Goal: Download file/media

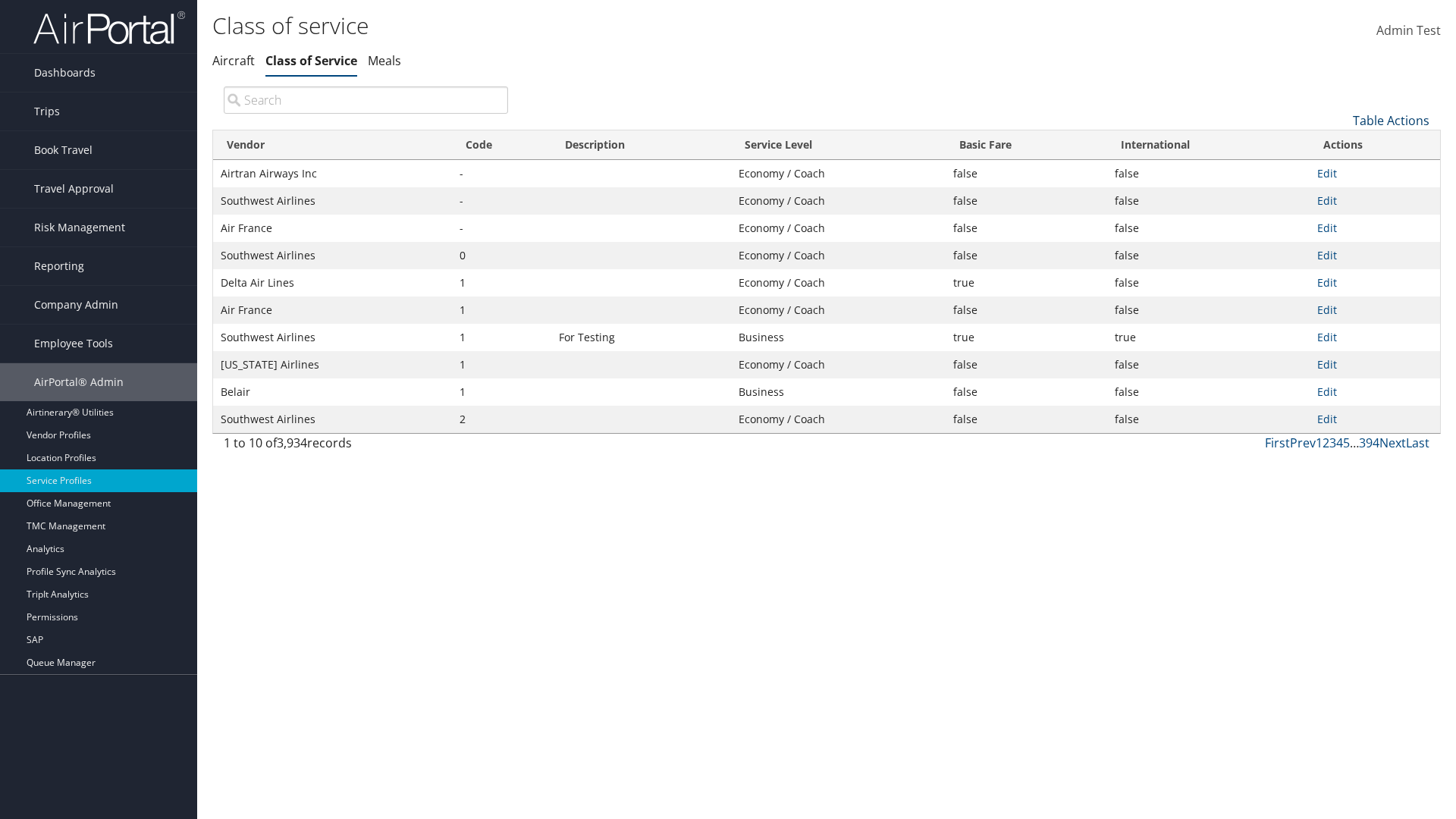
click at [1391, 120] on link "Table Actions" at bounding box center [1391, 120] width 77 height 16
click at [1340, 169] on link "Download Report" at bounding box center [1340, 170] width 200 height 26
click at [1391, 120] on link "Table Actions" at bounding box center [1391, 120] width 77 height 16
click at [1340, 145] on link "Vendor" at bounding box center [1340, 146] width 200 height 26
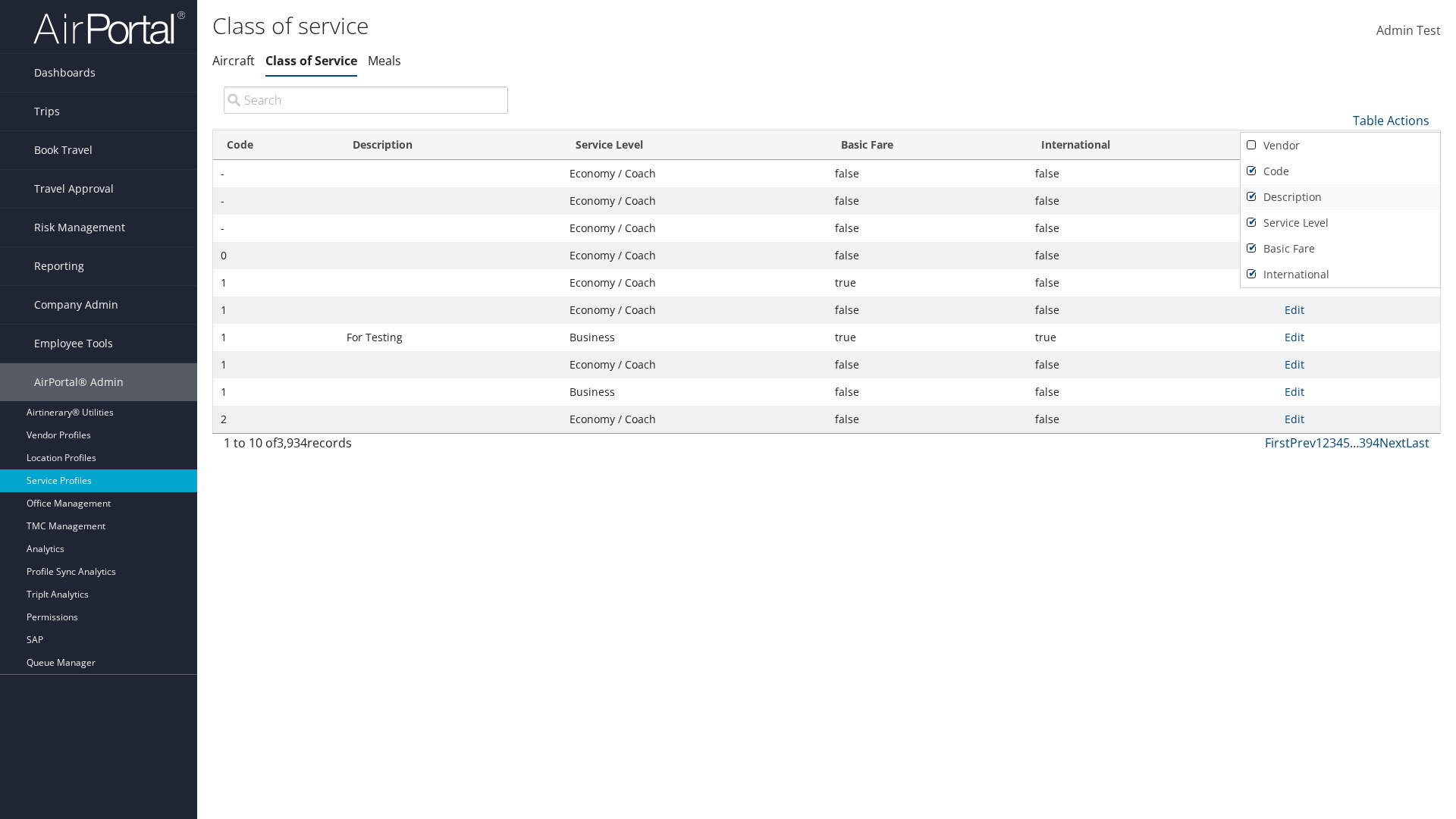
click at [1340, 171] on link "Code" at bounding box center [1340, 171] width 200 height 26
click at [1340, 196] on link "Description" at bounding box center [1340, 197] width 200 height 26
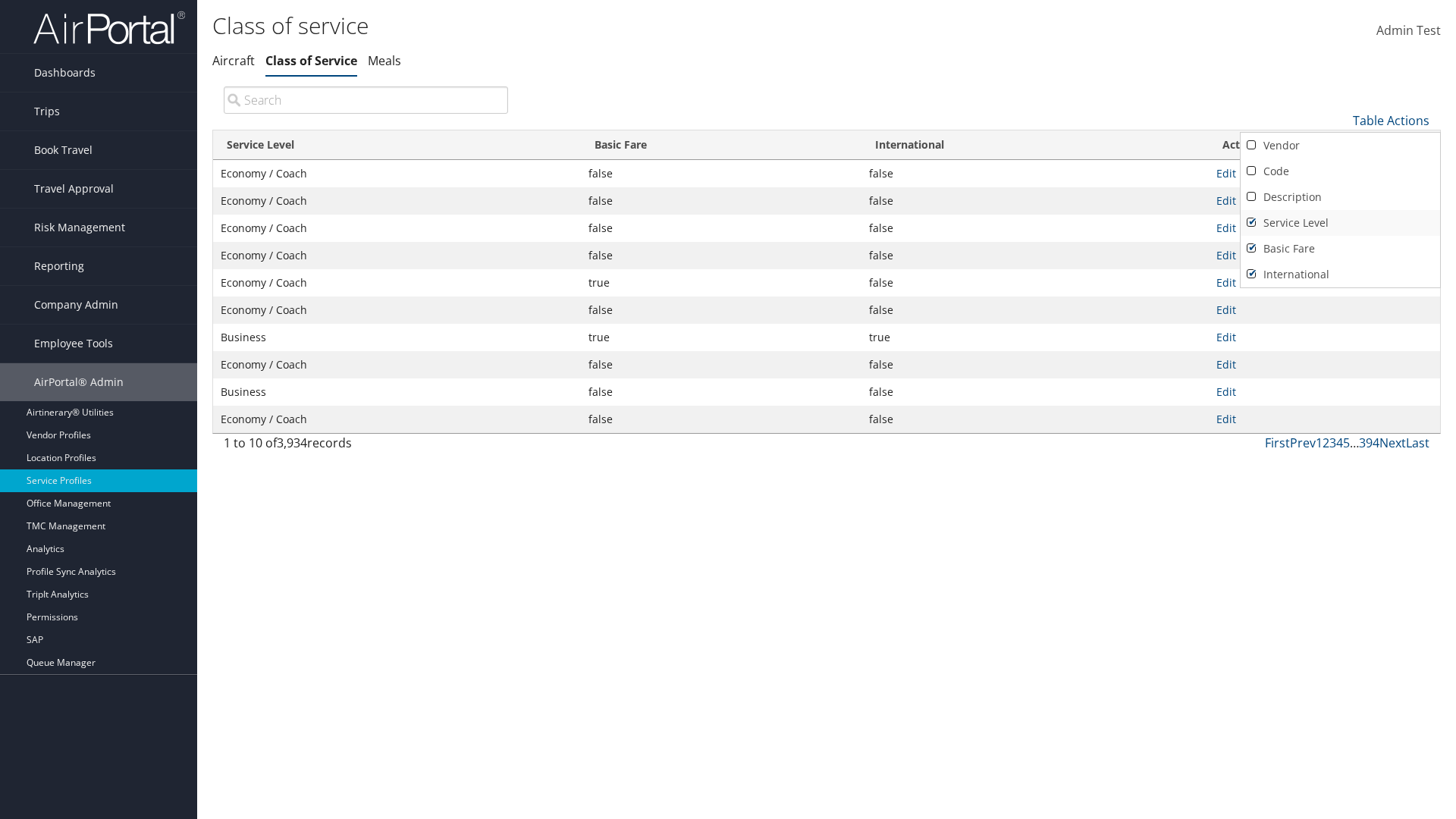
click at [1340, 222] on link "Service Level" at bounding box center [1340, 222] width 200 height 26
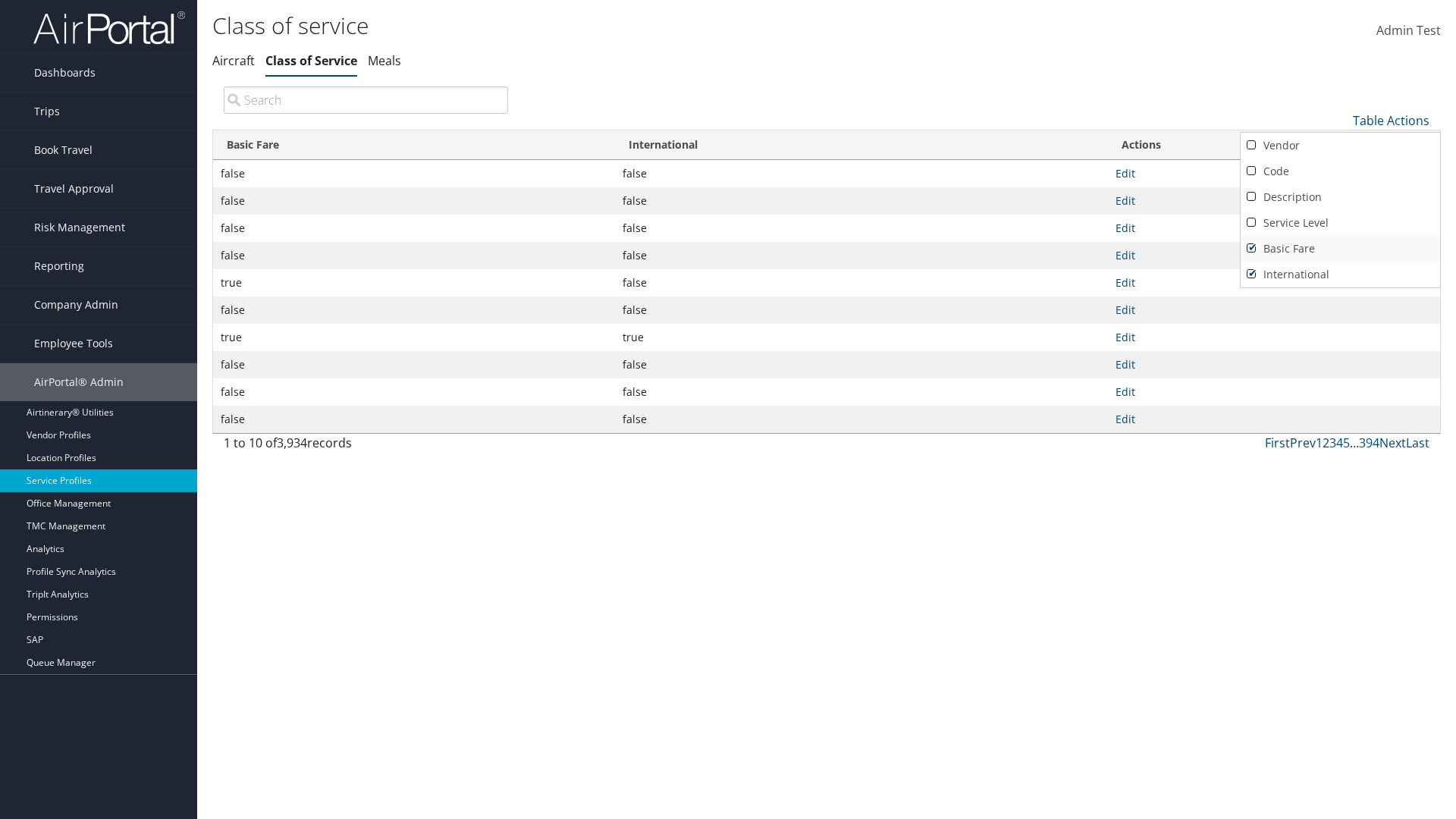
click at [1340, 248] on link "Basic Fare" at bounding box center [1340, 249] width 200 height 26
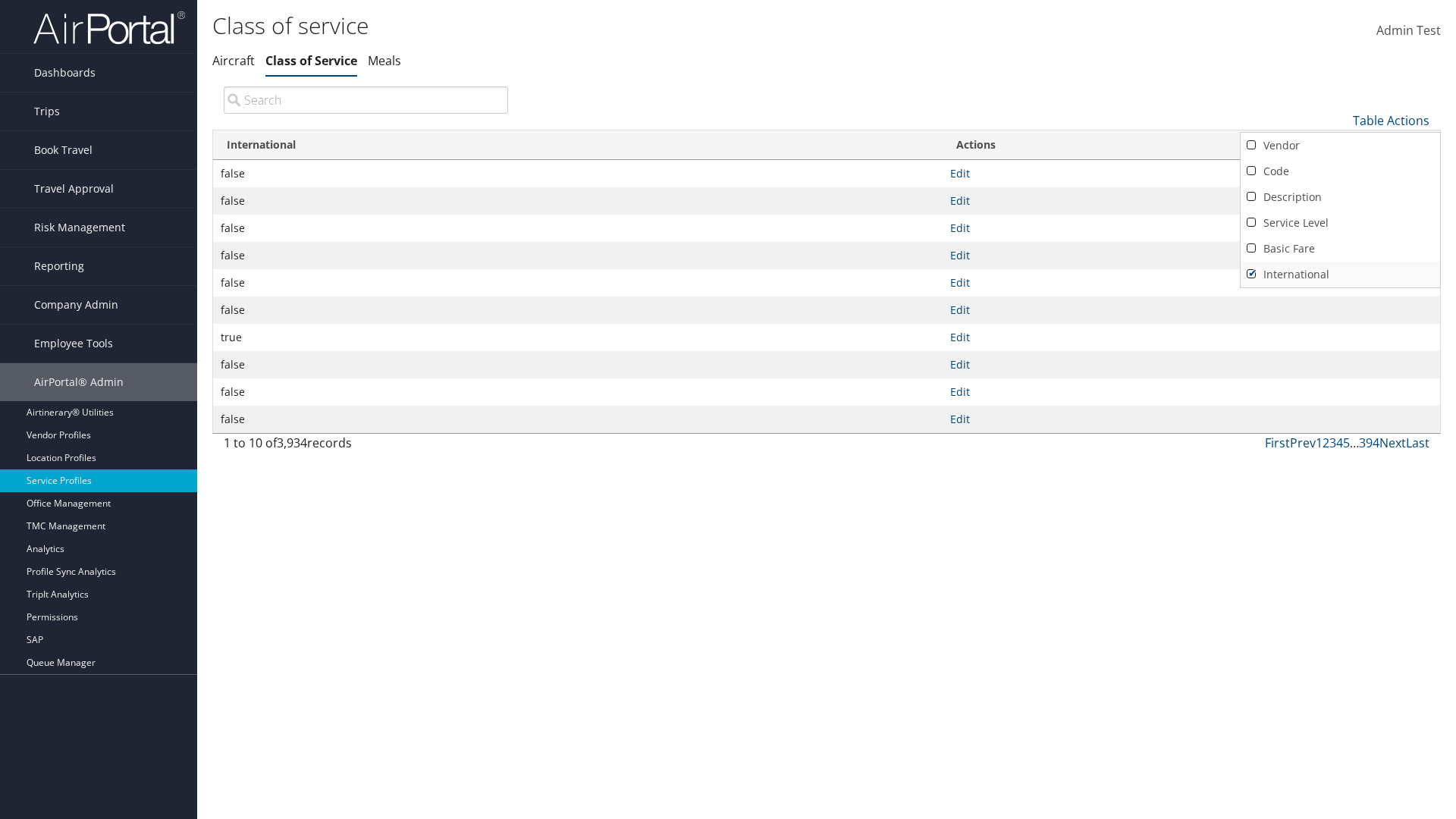
click at [1340, 274] on link "International" at bounding box center [1340, 274] width 200 height 26
click at [1340, 145] on link "Vendor" at bounding box center [1340, 146] width 200 height 26
click at [1340, 171] on link "Code" at bounding box center [1340, 171] width 200 height 26
click at [1340, 196] on link "Description" at bounding box center [1340, 197] width 200 height 26
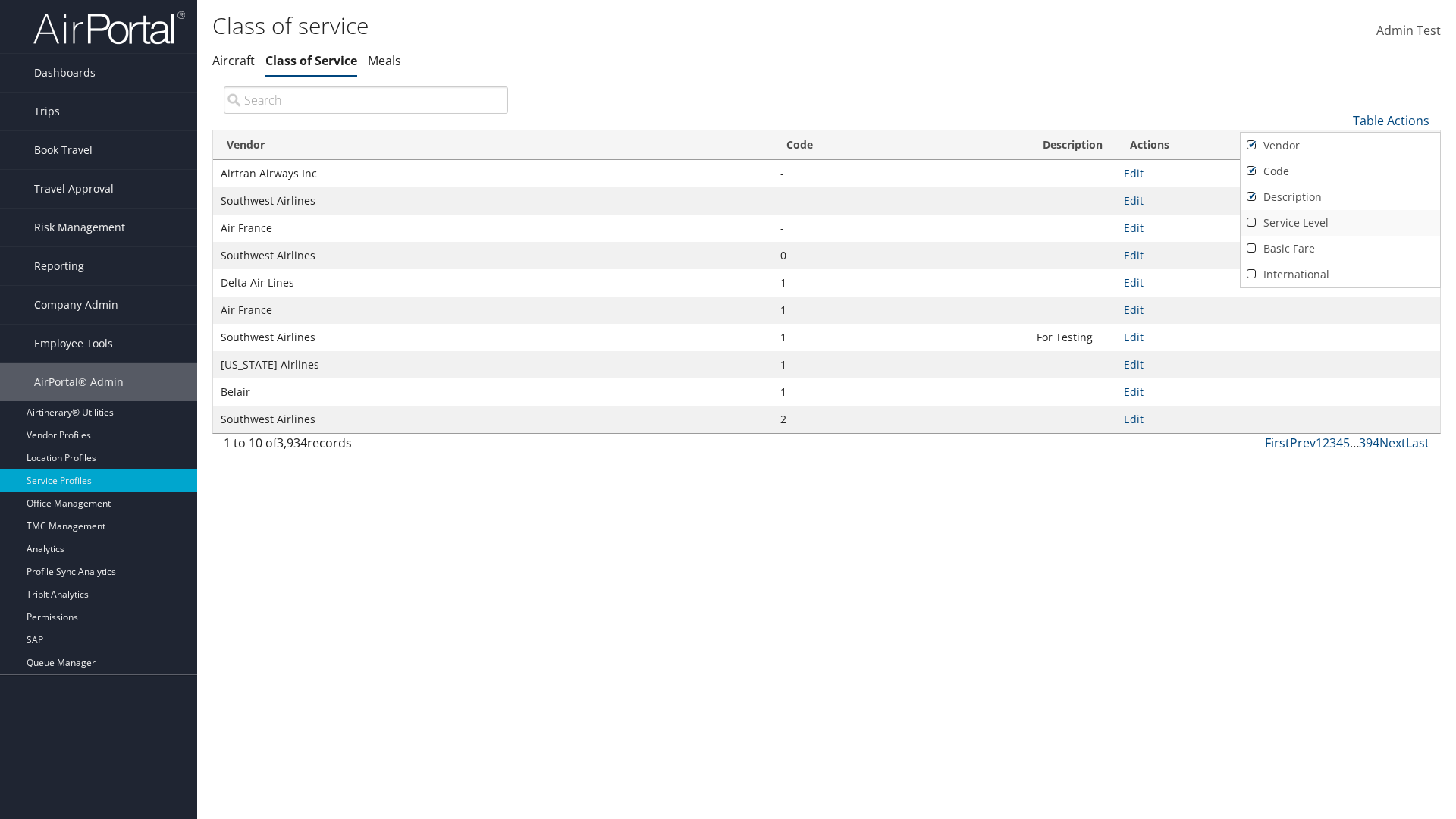
click at [1340, 222] on link "Service Level" at bounding box center [1340, 222] width 200 height 26
